Goal: Task Accomplishment & Management: Manage account settings

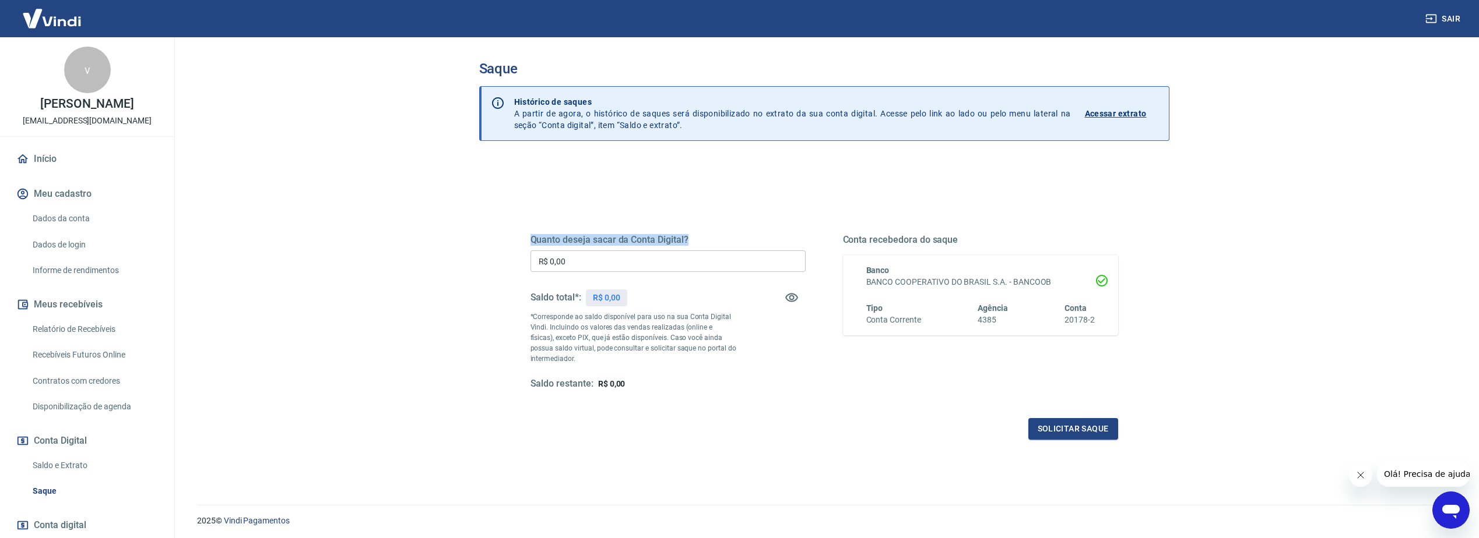
drag, startPoint x: 530, startPoint y: 238, endPoint x: 724, endPoint y: 242, distance: 194.1
click at [730, 245] on h5 "Quanto deseja sacar da Conta Digital?" at bounding box center [667, 240] width 275 height 12
drag, startPoint x: 724, startPoint y: 242, endPoint x: 646, endPoint y: 189, distance: 94.4
click at [646, 189] on div "Quanto deseja sacar da Conta Digital? R$ 0,00 ​ Saldo total*: R$ 0,00 *Correspo…" at bounding box center [823, 318] width 615 height 271
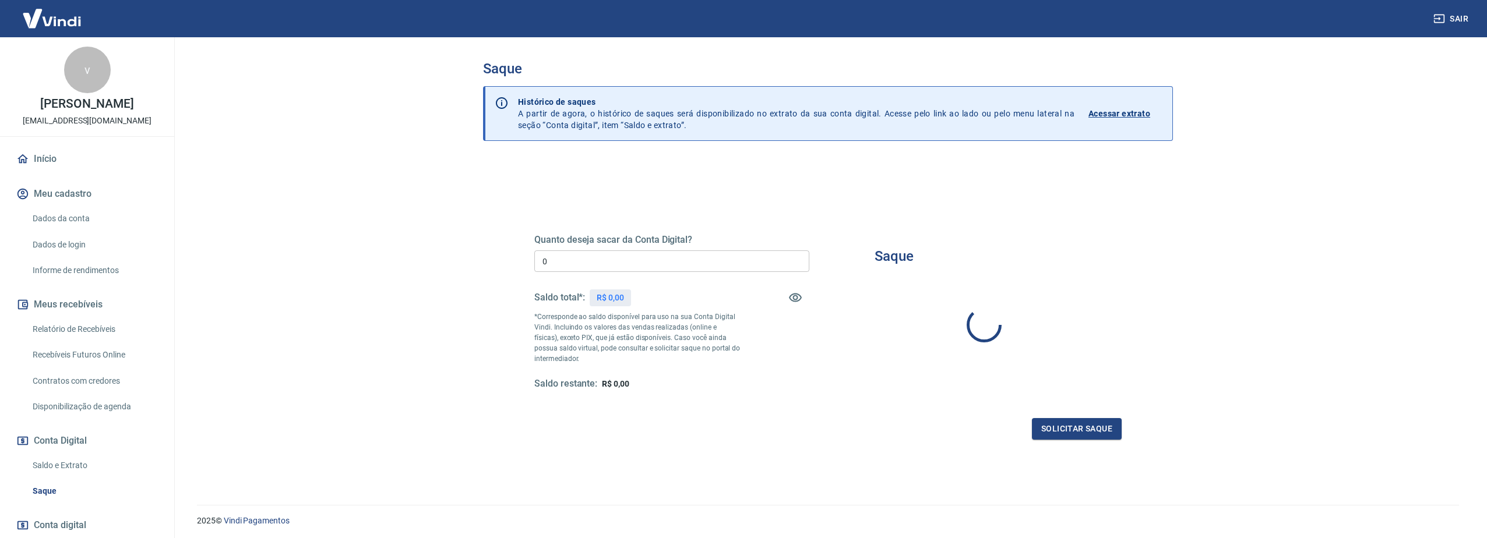
type input "R$ 0,00"
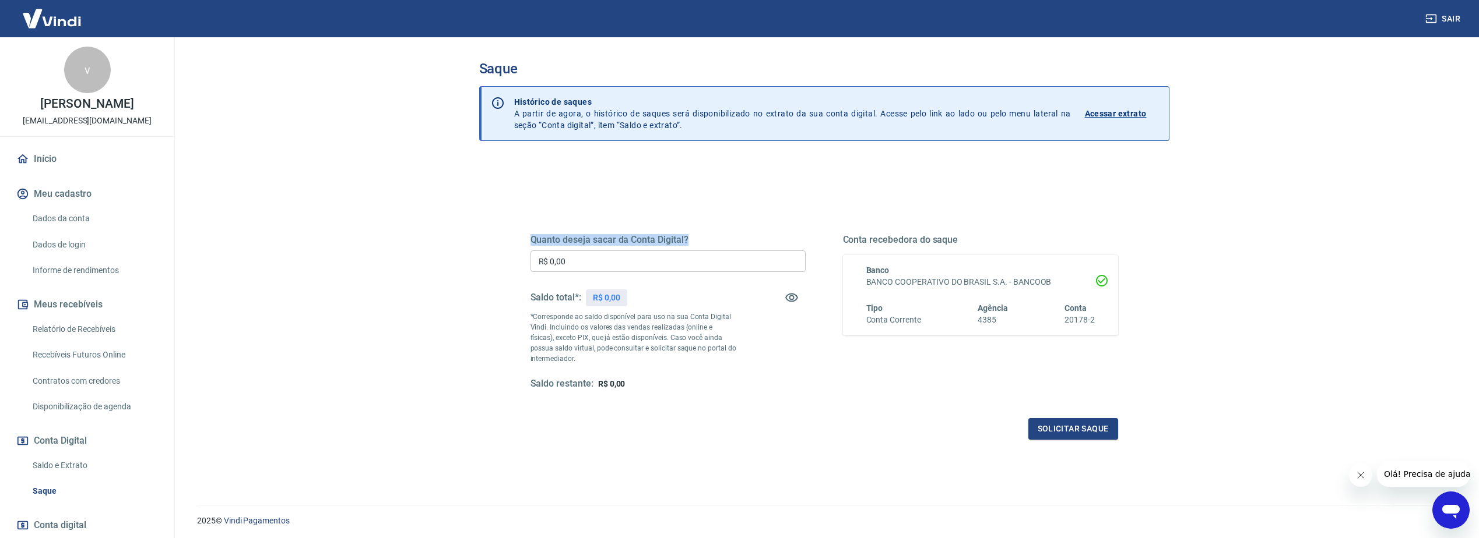
drag, startPoint x: 530, startPoint y: 238, endPoint x: 723, endPoint y: 241, distance: 192.9
click at [723, 241] on h5 "Quanto deseja sacar da Conta Digital?" at bounding box center [667, 240] width 275 height 12
click at [571, 191] on div "Quanto deseja sacar da Conta Digital? R$ 0,00 ​ Saldo total*: R$ 0,00 *Correspo…" at bounding box center [823, 318] width 615 height 271
